Goal: Task Accomplishment & Management: Complete application form

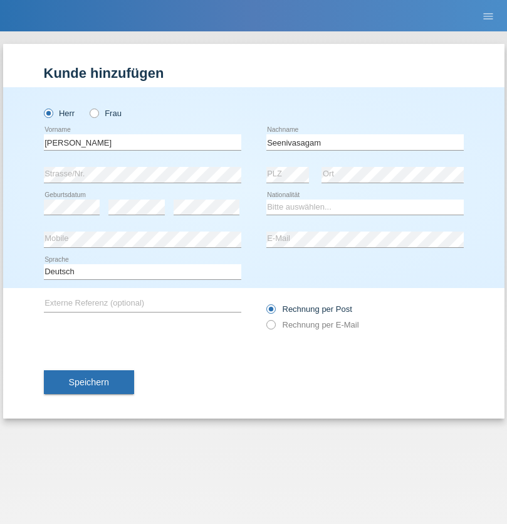
type input "Seenivasagam"
select select "LK"
select select "C"
select select "03"
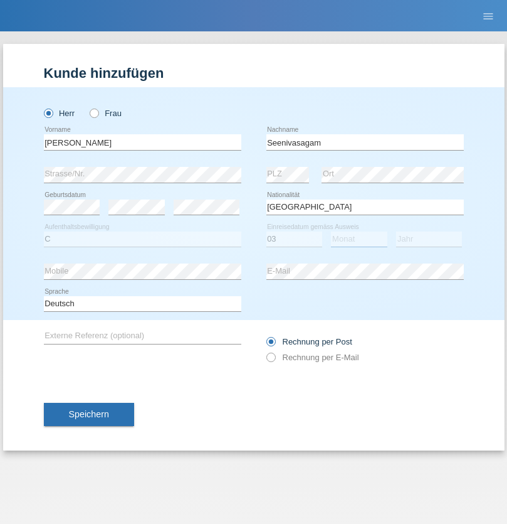
select select "08"
select select "2009"
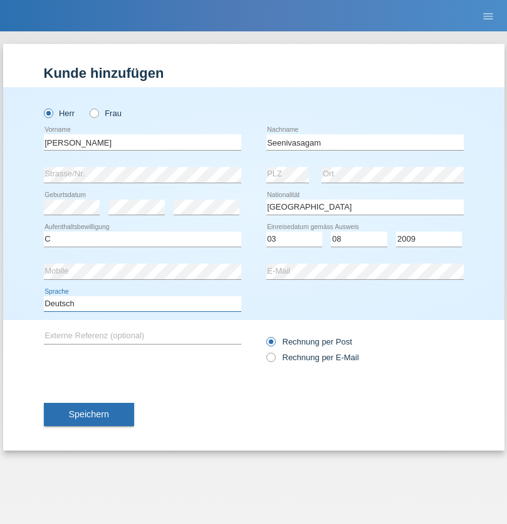
select select "en"
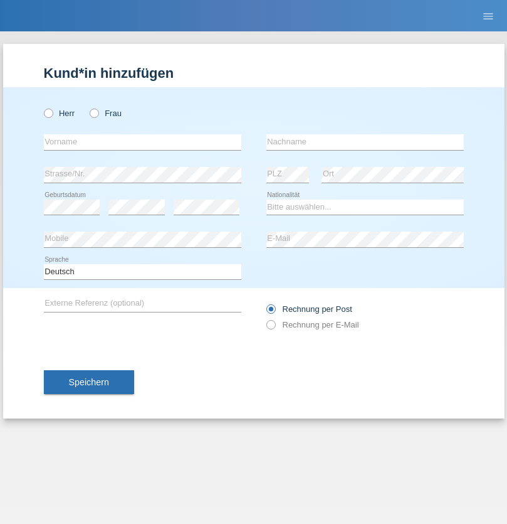
radio input "true"
click at [142, 142] on input "text" at bounding box center [143, 142] width 198 height 16
type input "Samuele"
click at [365, 142] on input "text" at bounding box center [366, 142] width 198 height 16
type input "Pizzardi"
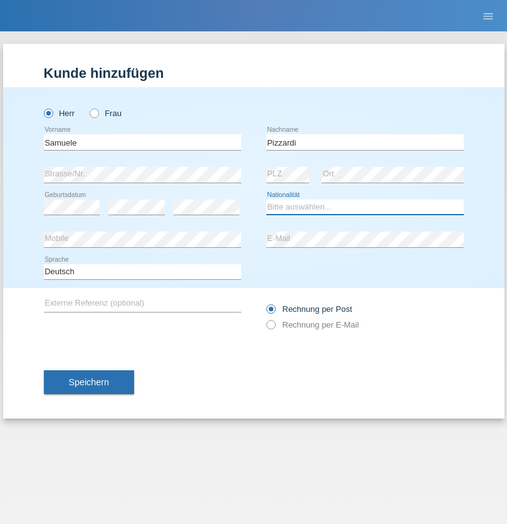
select select "IT"
select select "C"
select select "31"
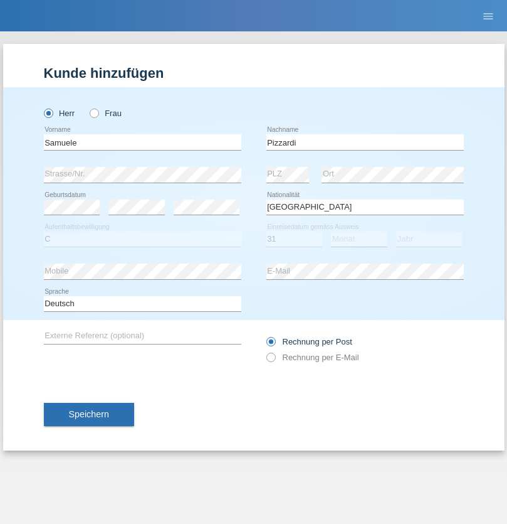
select select "12"
select select "2021"
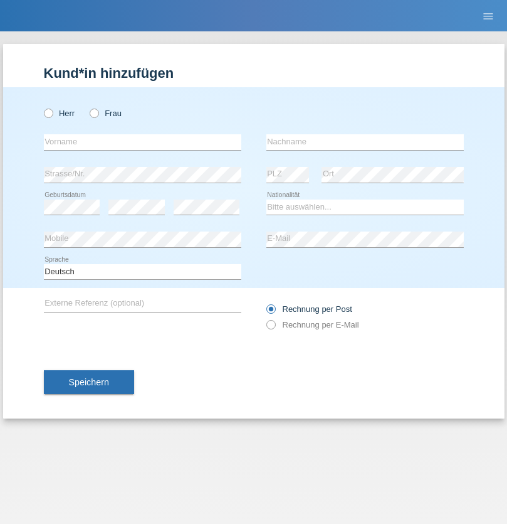
radio input "true"
click at [142, 142] on input "text" at bounding box center [143, 142] width 198 height 16
type input "Petar"
click at [365, 142] on input "text" at bounding box center [366, 142] width 198 height 16
type input "Katic"
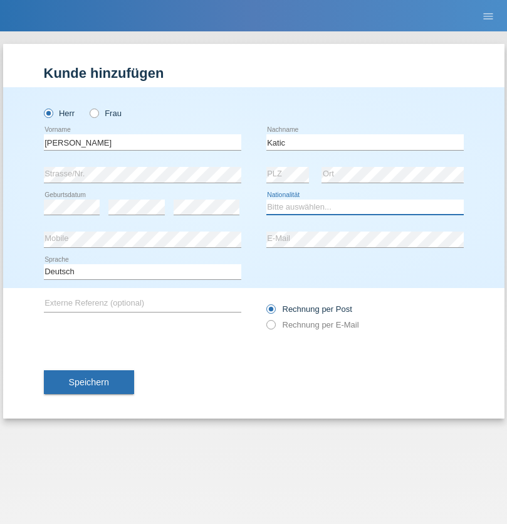
select select "HR"
select select "C"
select select "23"
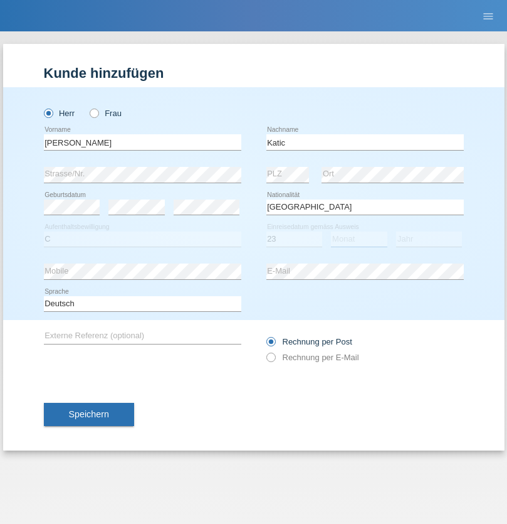
select select "03"
select select "2014"
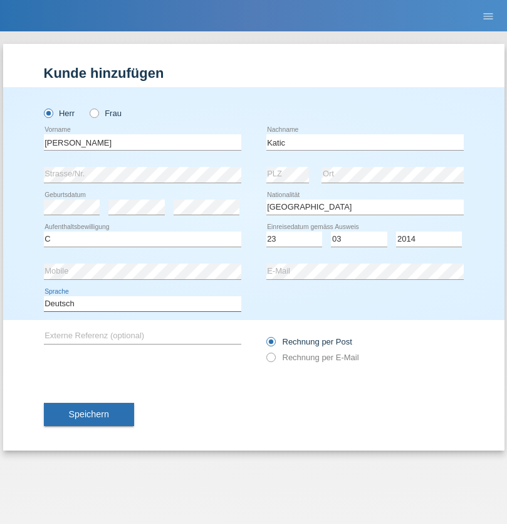
select select "en"
